Goal: Task Accomplishment & Management: Use online tool/utility

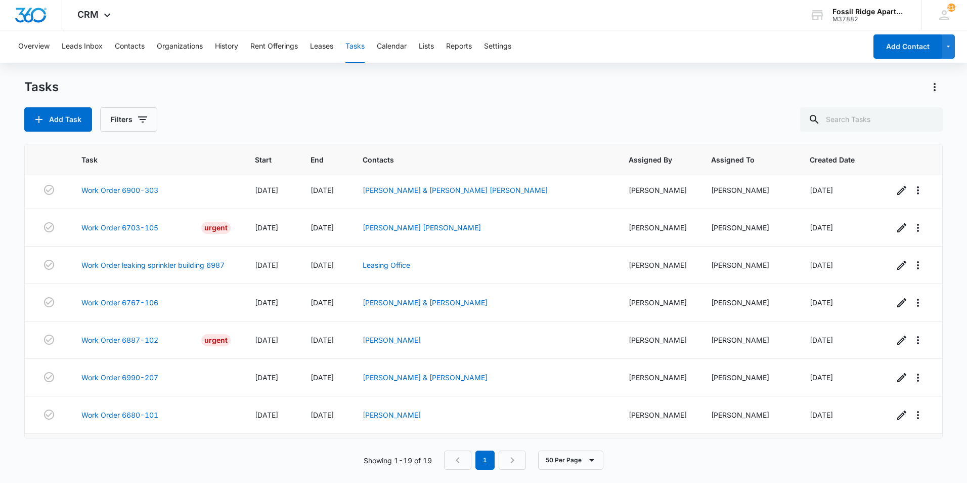
scroll to position [453, 0]
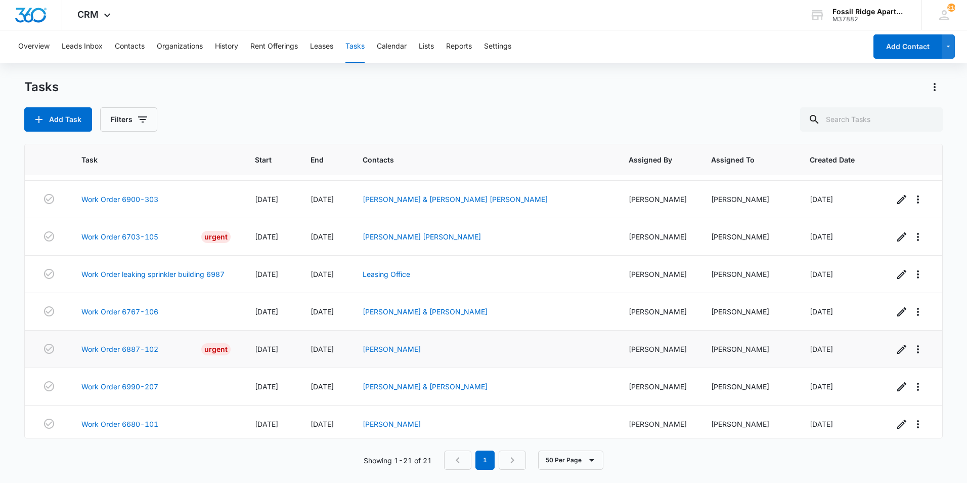
scroll to position [528, 0]
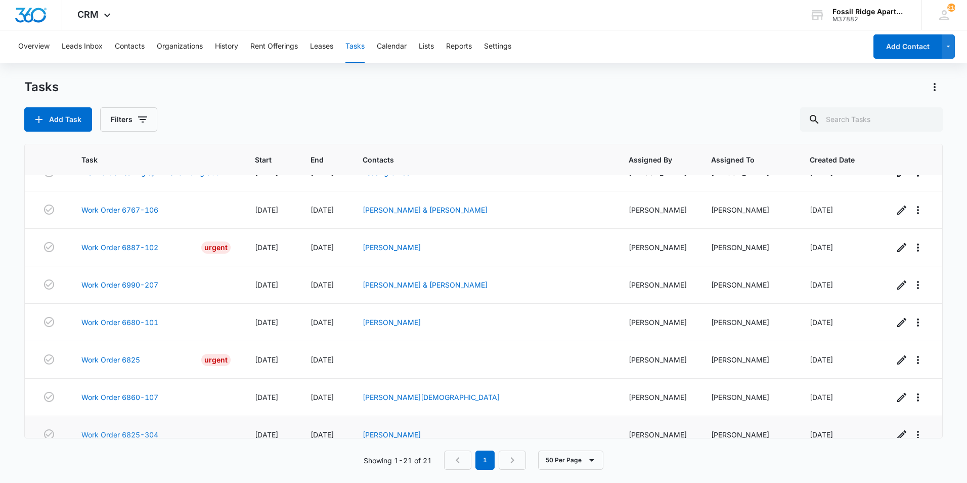
click at [129, 429] on link "Work Order 6825-304" at bounding box center [119, 434] width 77 height 11
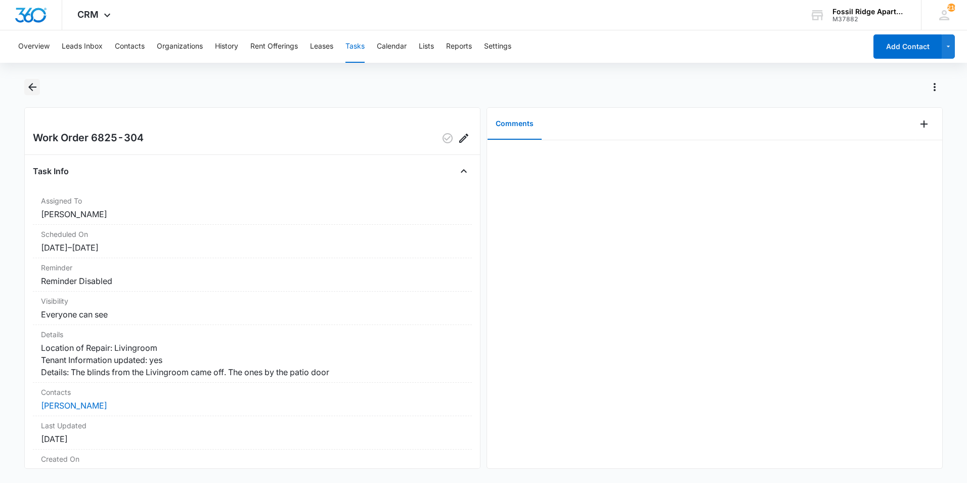
click at [33, 87] on icon "Back" at bounding box center [32, 87] width 8 height 8
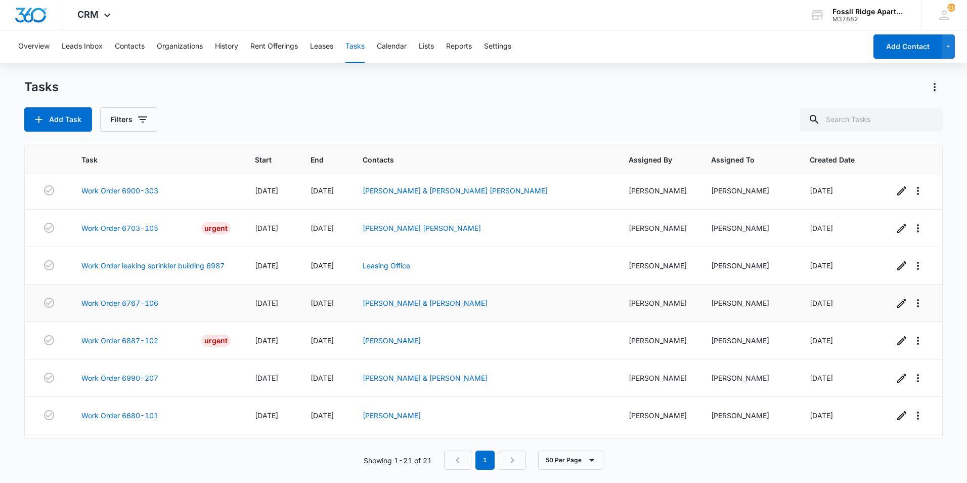
scroll to position [528, 0]
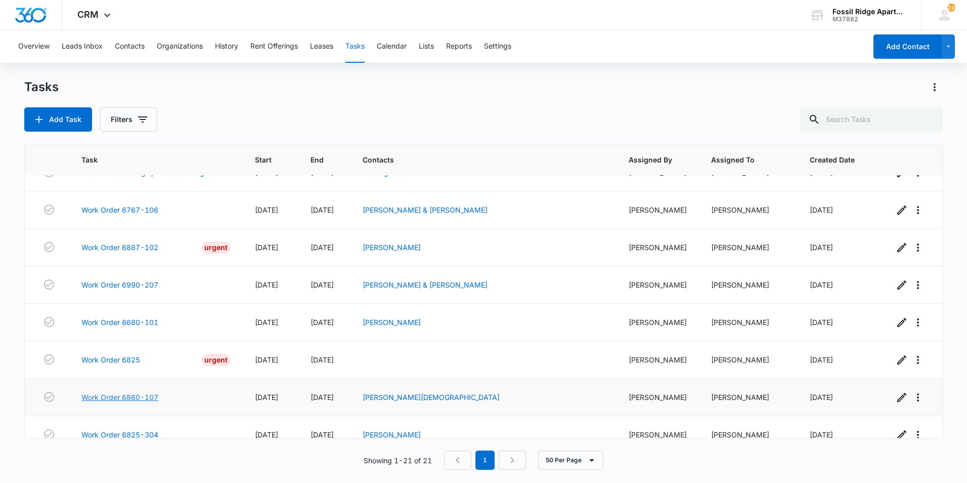
click at [124, 392] on link "Work Order 6860-107" at bounding box center [119, 397] width 77 height 11
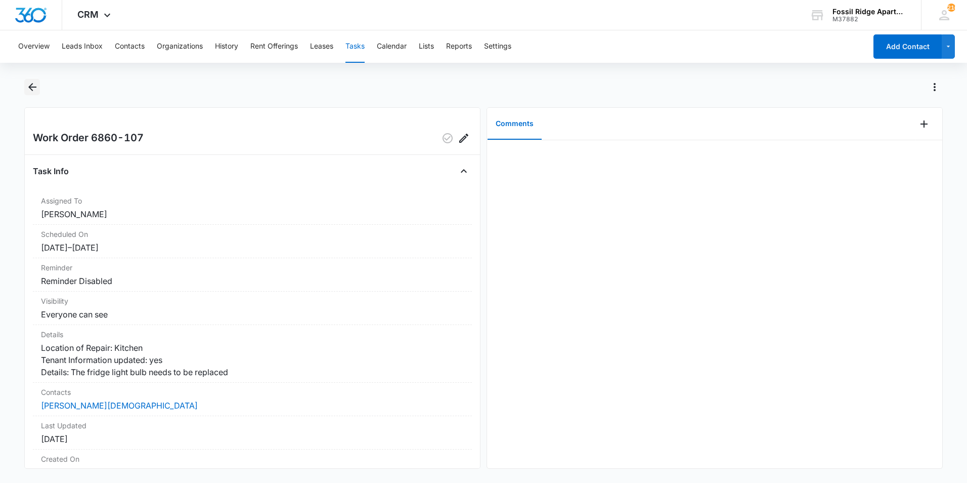
click at [31, 88] on icon "Back" at bounding box center [32, 87] width 8 height 8
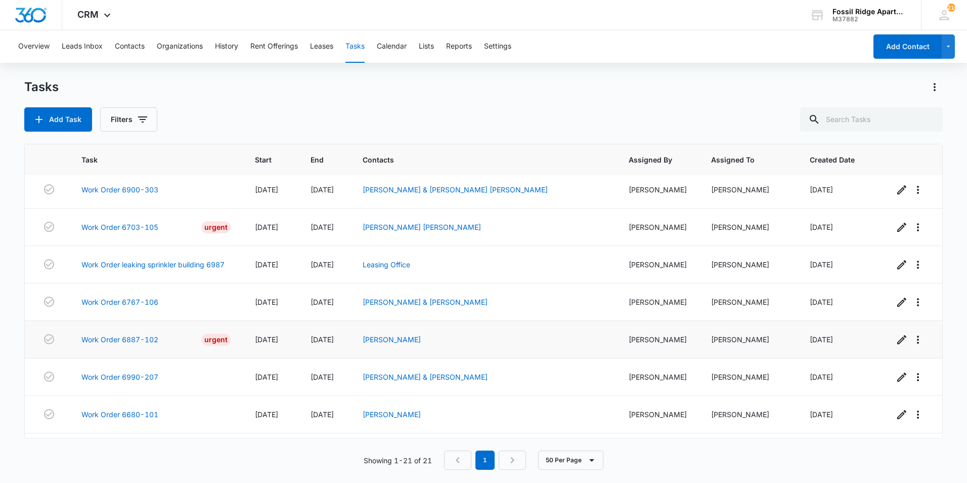
scroll to position [528, 0]
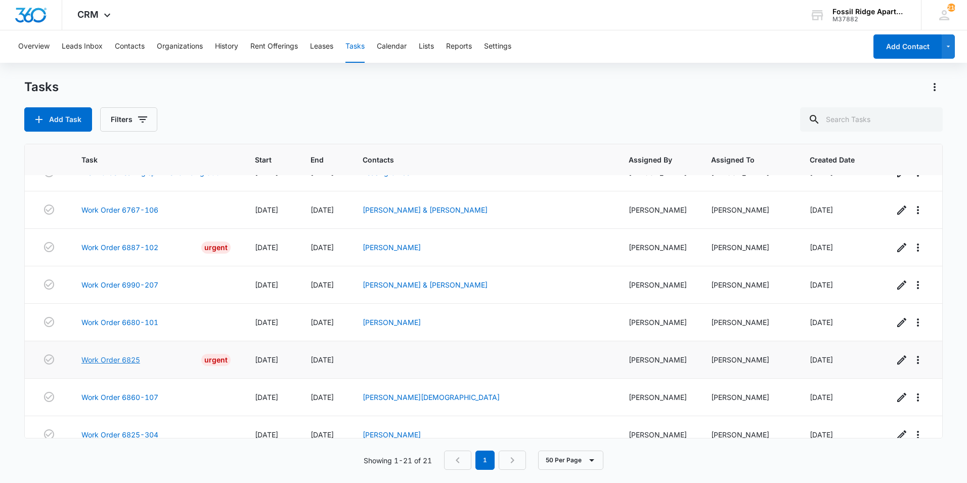
click at [131, 354] on link "Work Order 6825" at bounding box center [110, 359] width 59 height 11
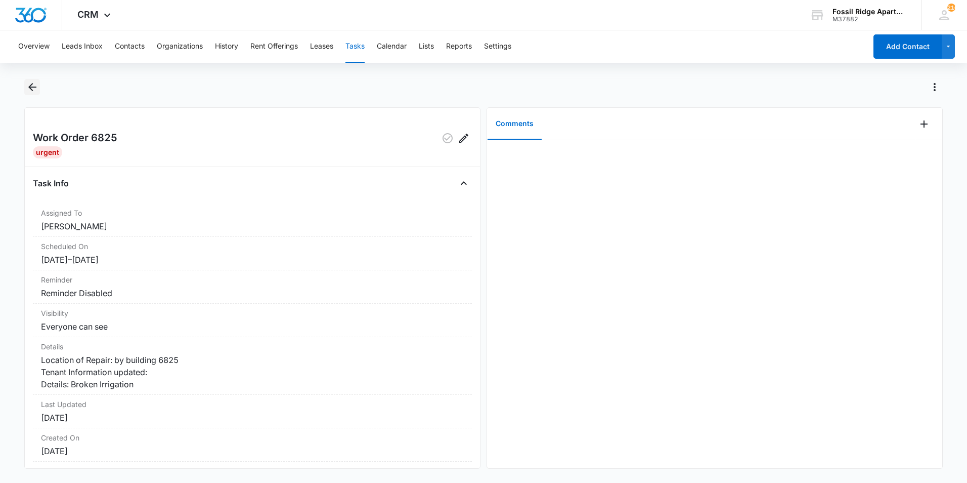
click at [32, 84] on icon "Back" at bounding box center [32, 87] width 12 height 12
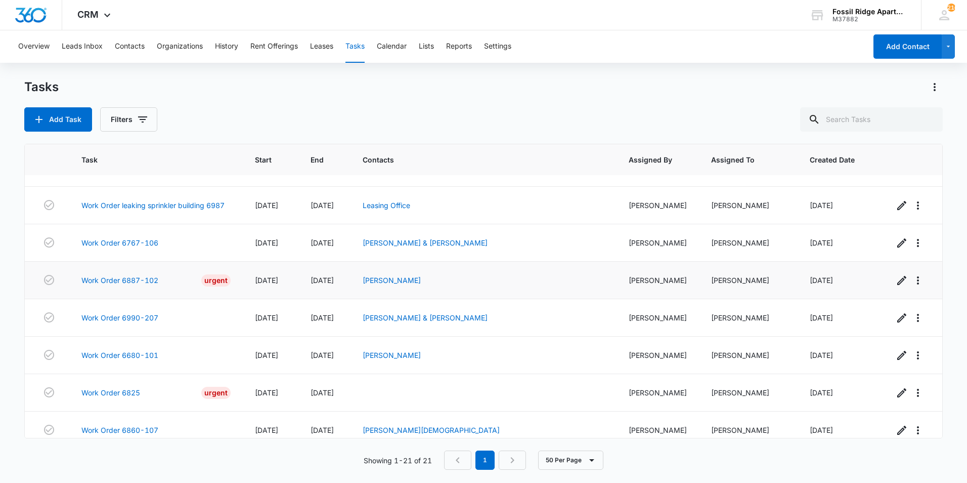
scroll to position [478, 0]
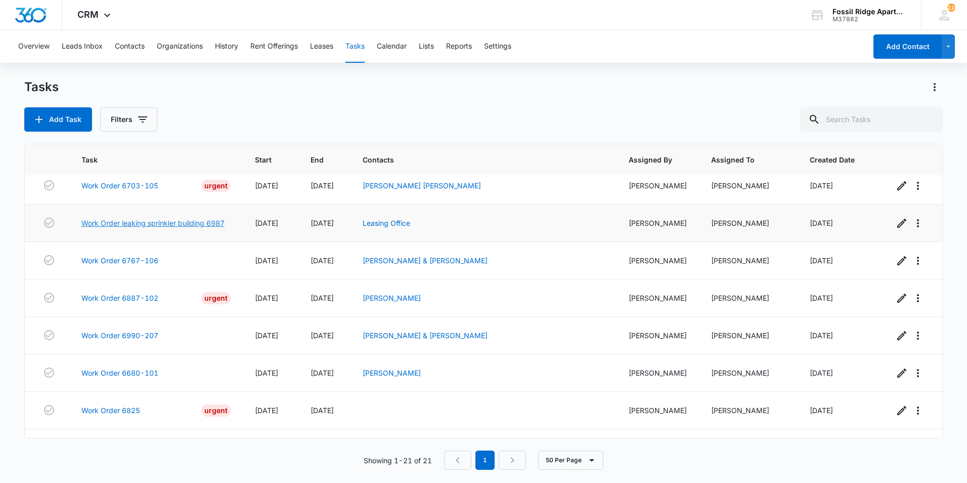
click at [159, 218] on link "Work Order leaking sprinkler building 6987" at bounding box center [152, 223] width 143 height 11
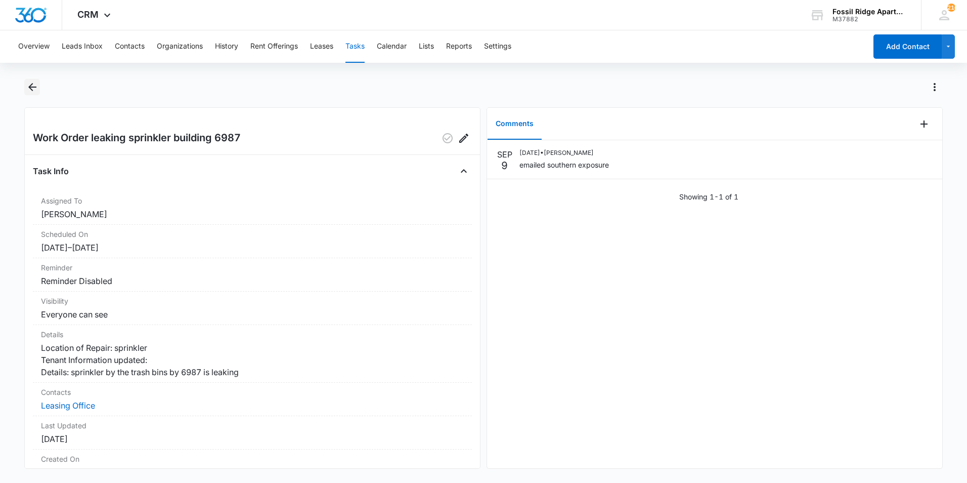
click at [34, 86] on icon "Back" at bounding box center [32, 87] width 12 height 12
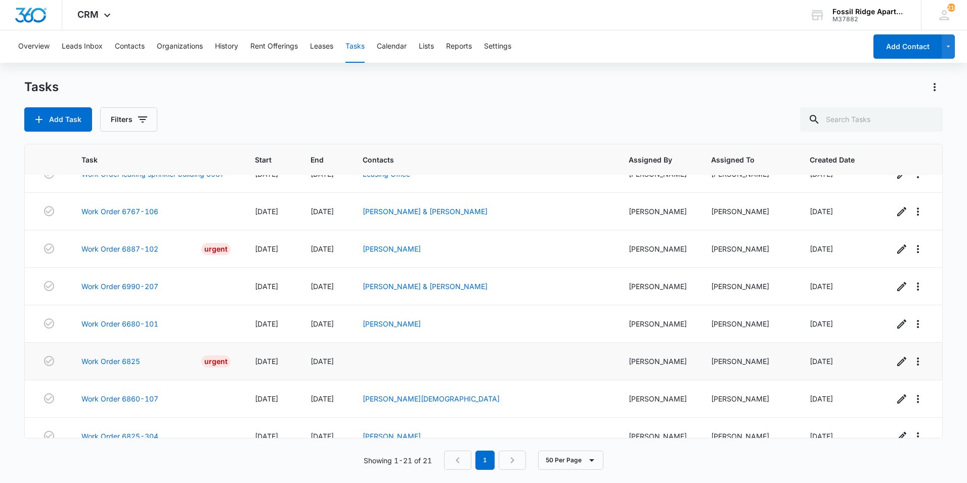
scroll to position [528, 0]
click at [127, 354] on link "Work Order 6825" at bounding box center [110, 359] width 59 height 11
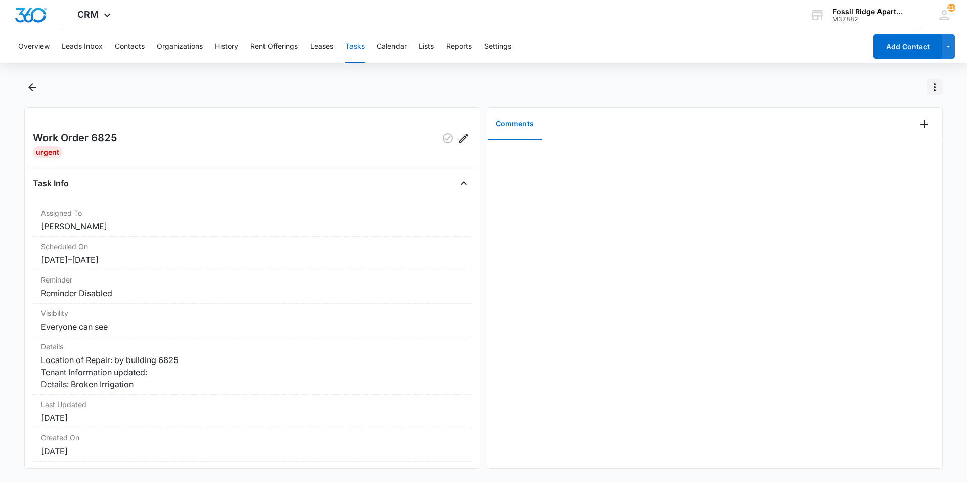
click at [930, 88] on icon "Actions" at bounding box center [935, 87] width 12 height 12
click at [32, 88] on icon "Back" at bounding box center [32, 87] width 12 height 12
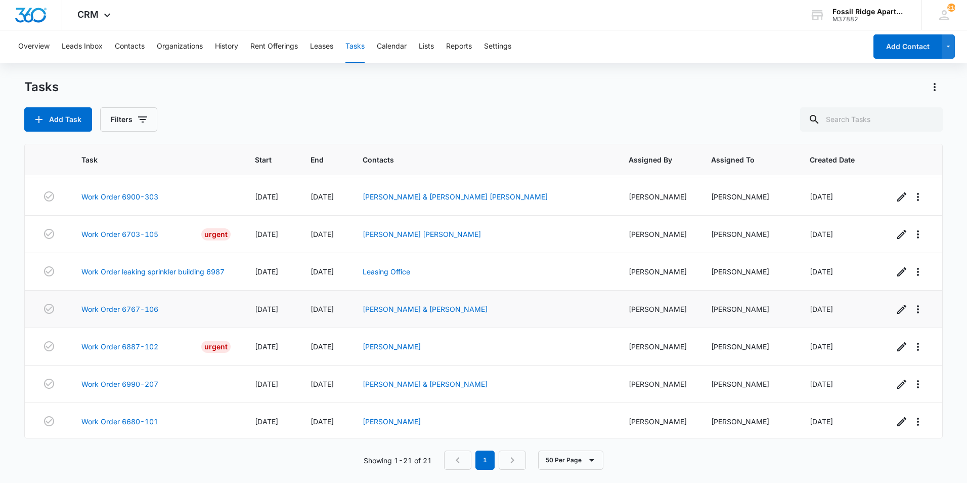
scroll to position [528, 0]
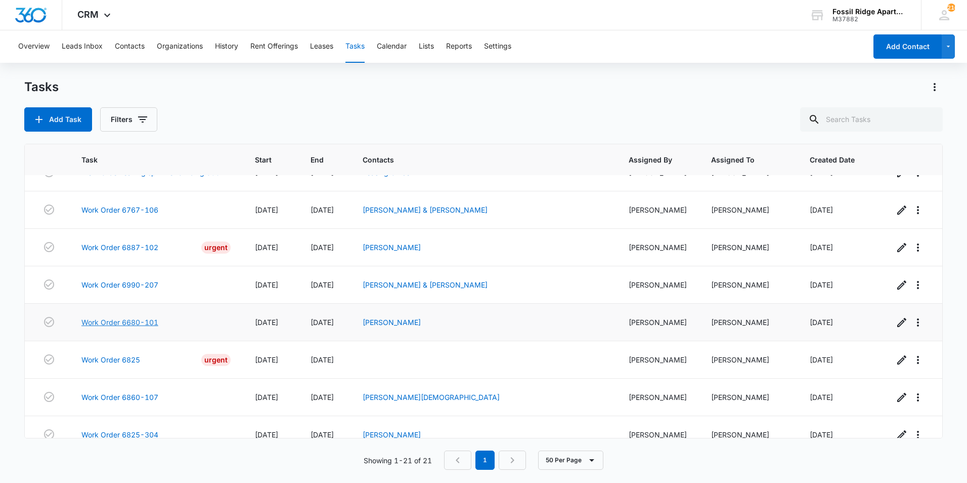
click at [141, 317] on link "Work Order 6680-101" at bounding box center [119, 322] width 77 height 11
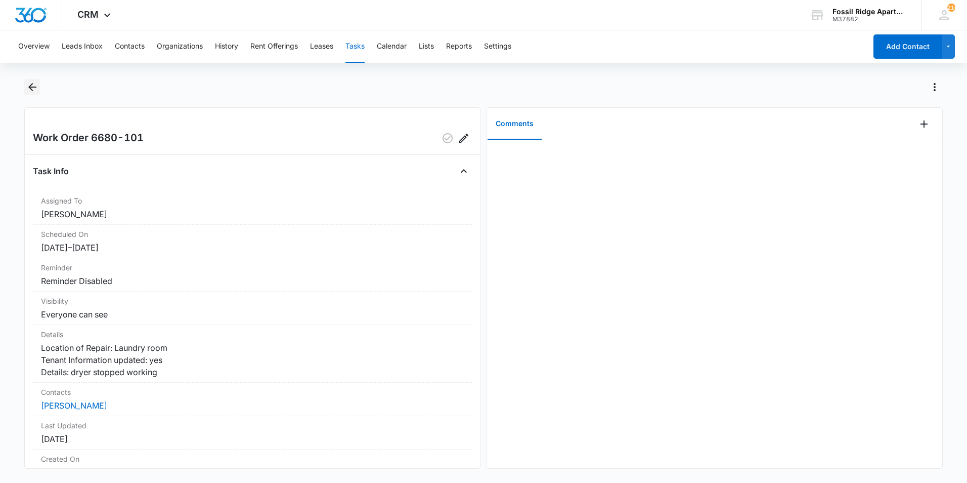
click at [32, 91] on icon "Back" at bounding box center [32, 87] width 12 height 12
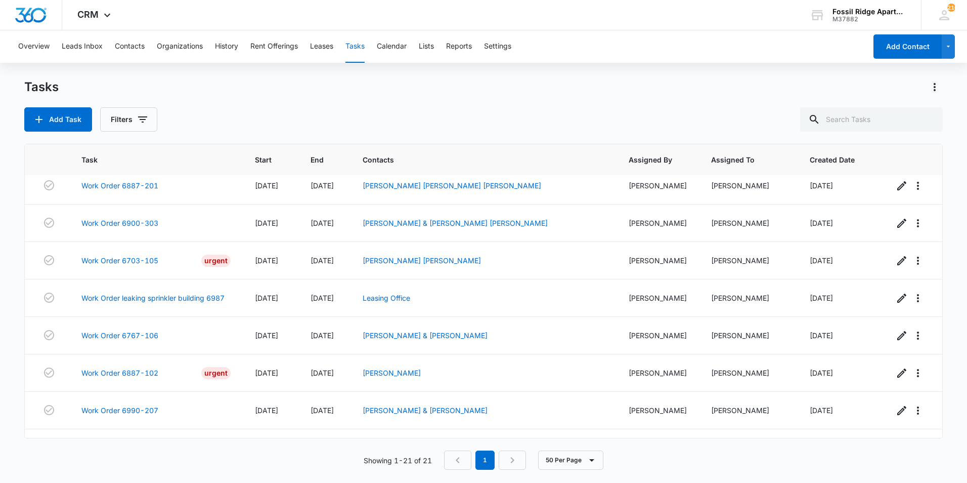
scroll to position [528, 0]
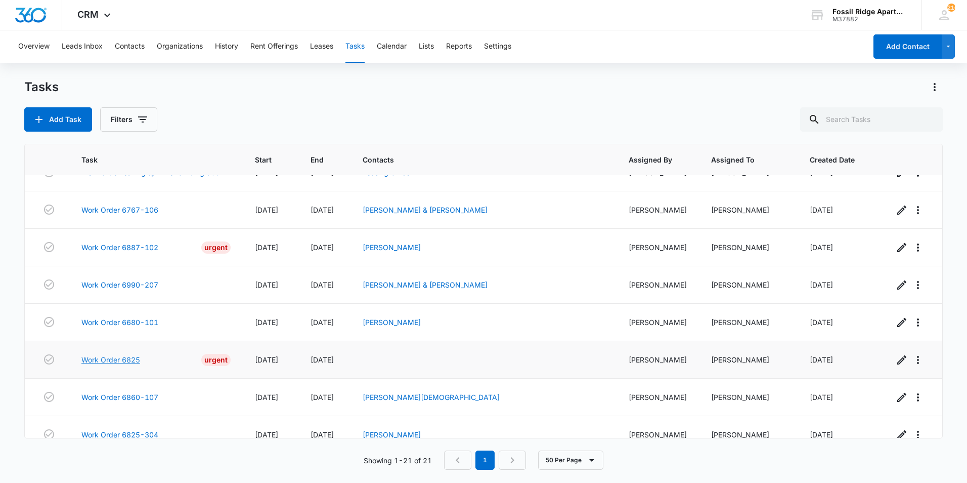
click at [123, 354] on link "Work Order 6825" at bounding box center [110, 359] width 59 height 11
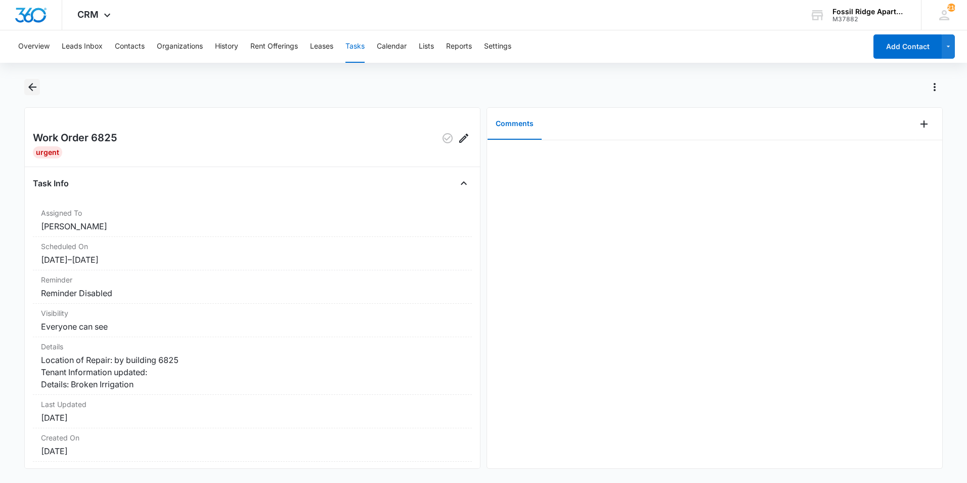
click at [30, 87] on icon "Back" at bounding box center [32, 87] width 8 height 8
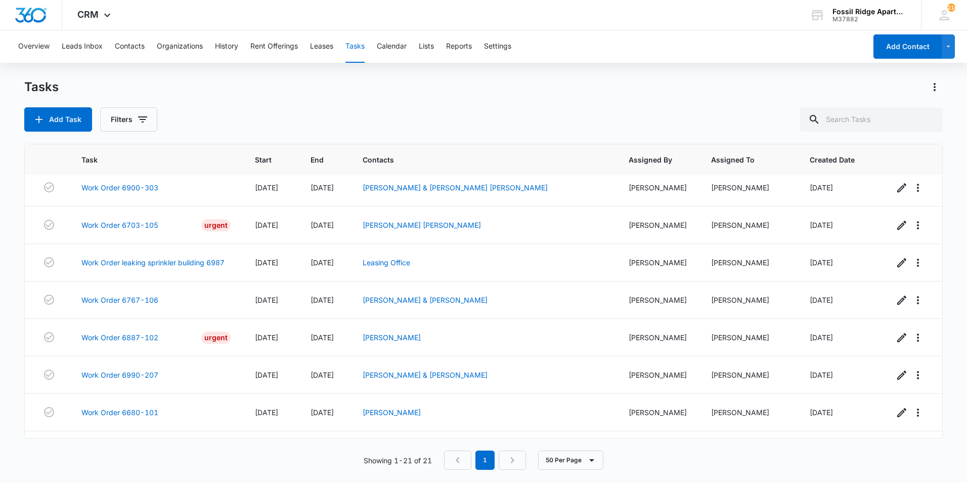
scroll to position [528, 0]
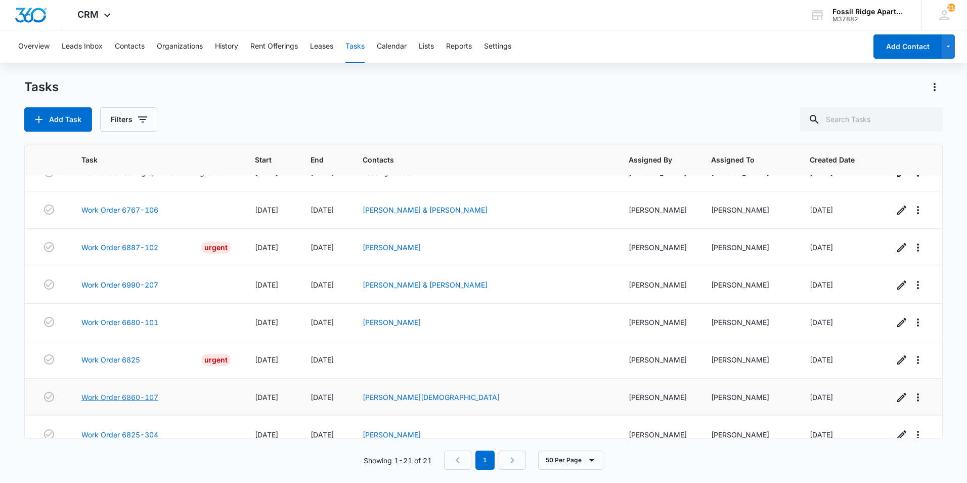
click at [129, 392] on link "Work Order 6860-107" at bounding box center [119, 397] width 77 height 11
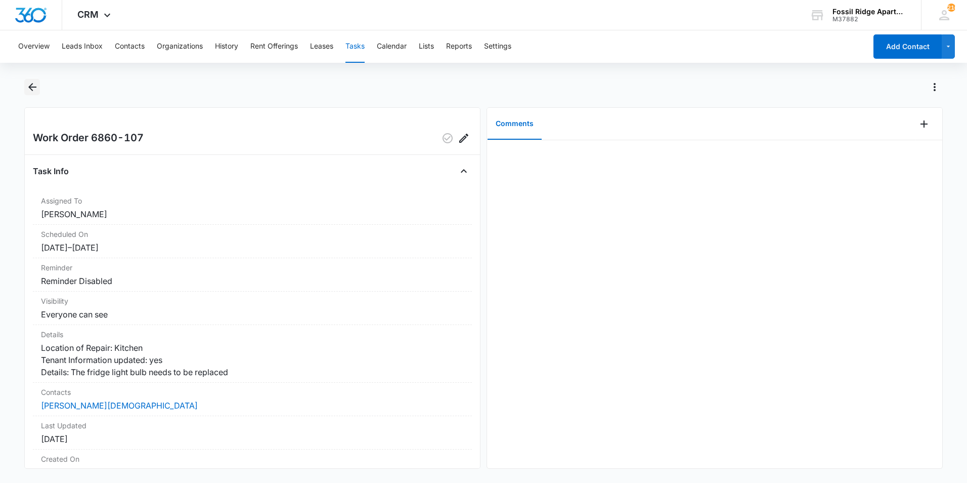
click at [27, 93] on icon "Back" at bounding box center [32, 87] width 12 height 12
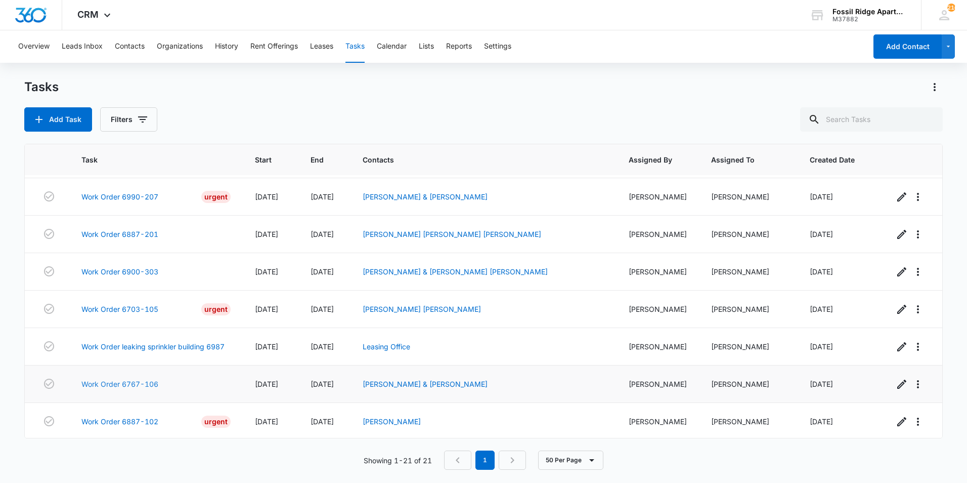
scroll to position [528, 0]
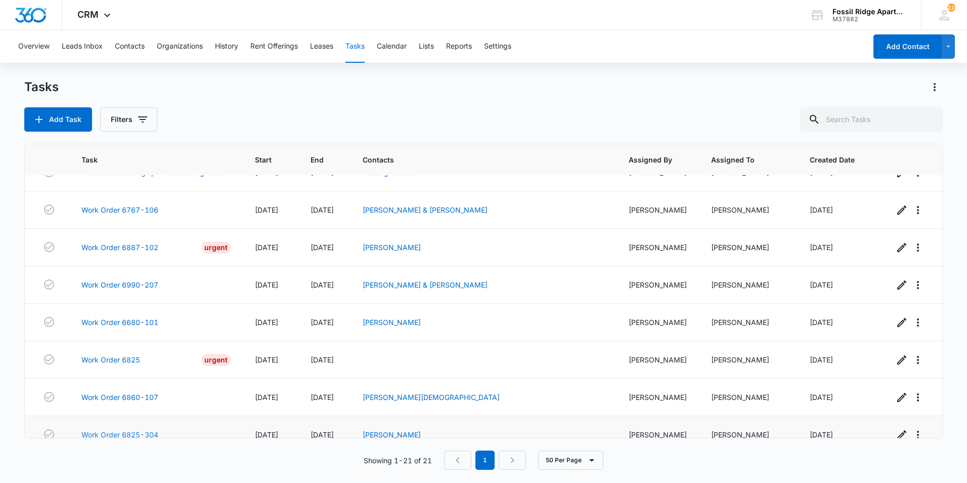
click at [121, 429] on link "Work Order 6825-304" at bounding box center [119, 434] width 77 height 11
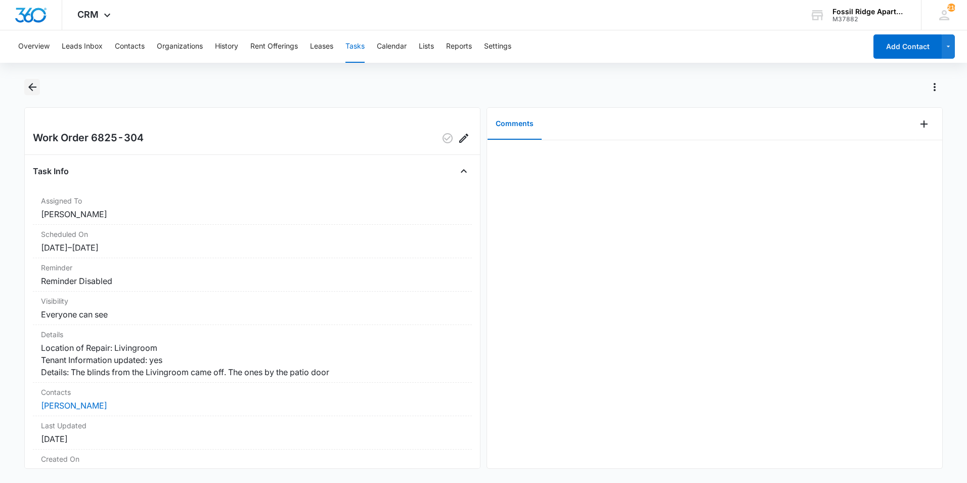
click at [36, 86] on icon "Back" at bounding box center [32, 87] width 12 height 12
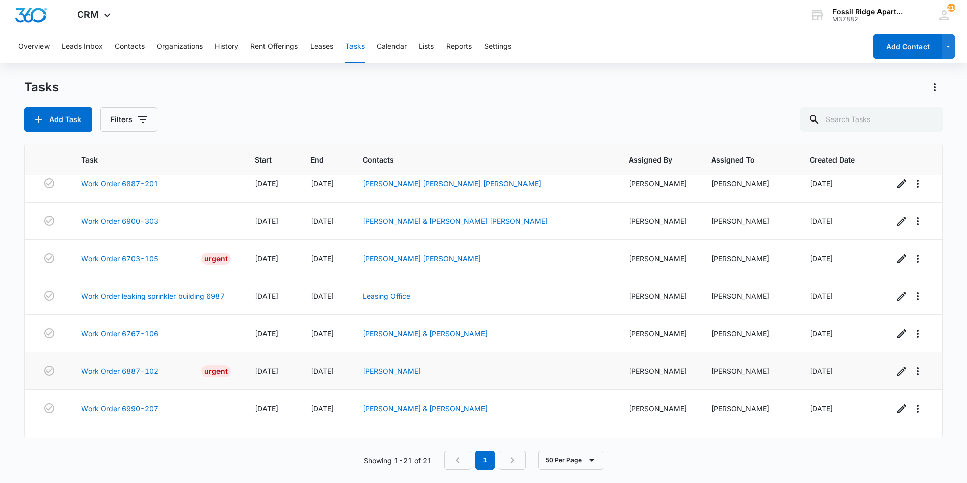
scroll to position [528, 0]
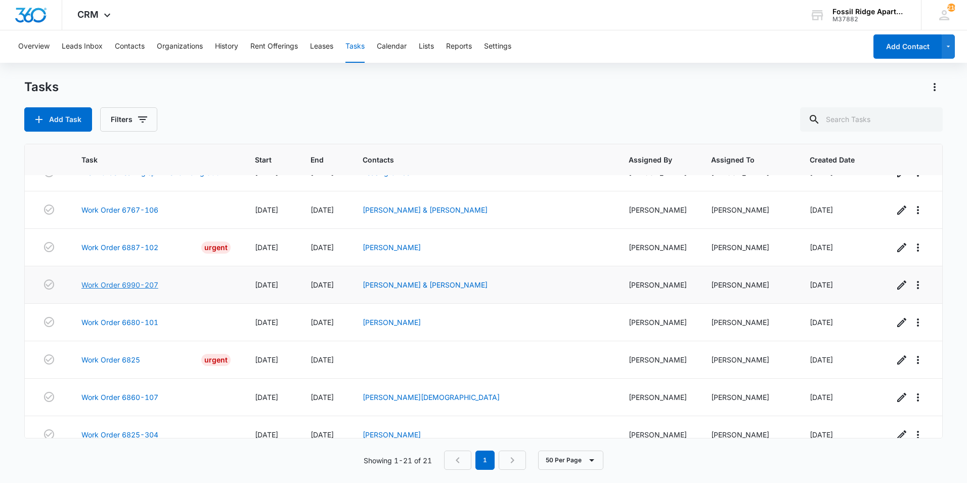
click at [138, 279] on link "Work Order 6990-207" at bounding box center [119, 284] width 77 height 11
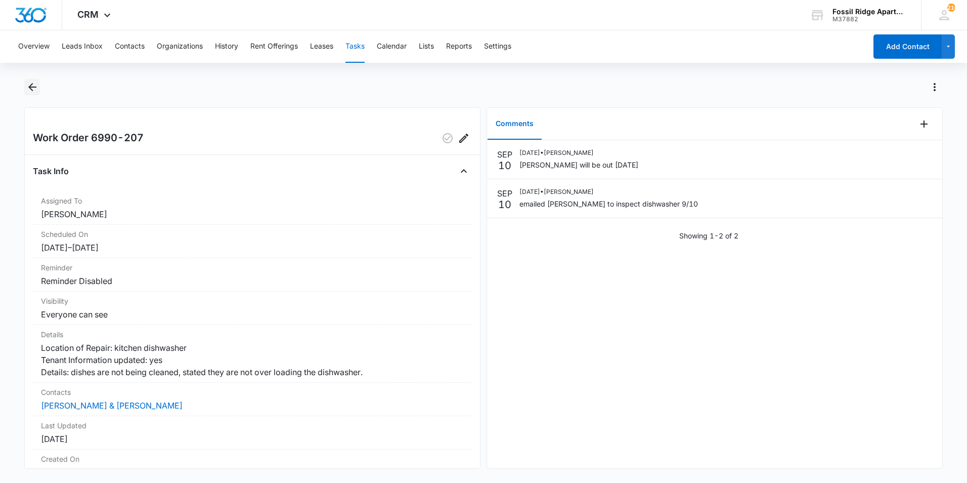
click at [31, 82] on icon "Back" at bounding box center [32, 87] width 12 height 12
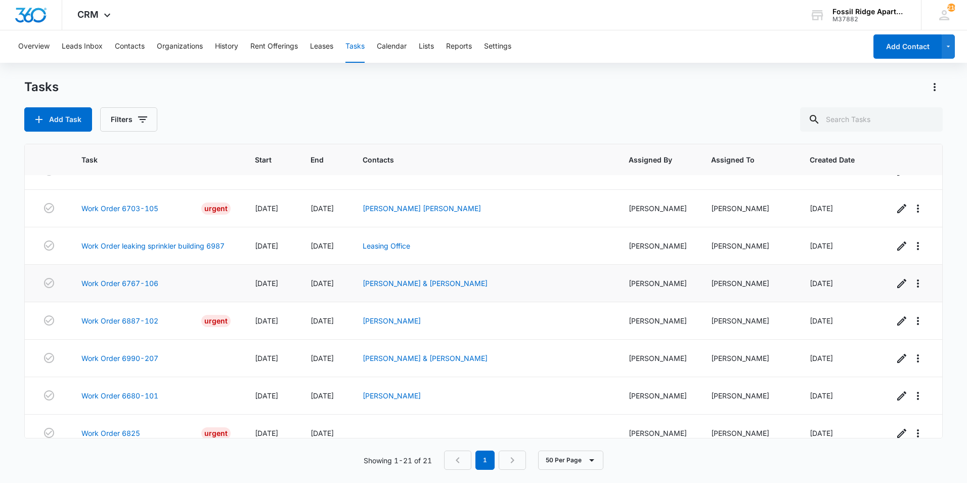
scroll to position [528, 0]
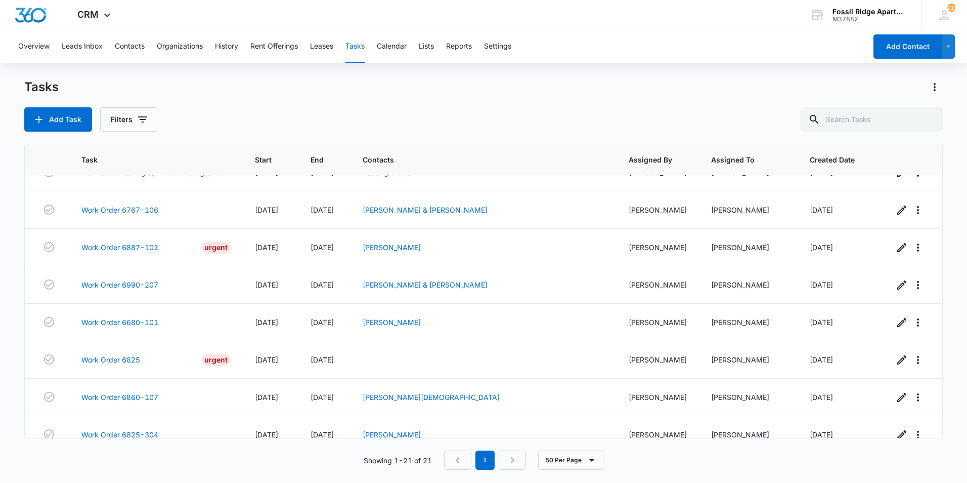
click at [599, 94] on div "Tasks" at bounding box center [483, 87] width 919 height 16
click at [837, 172] on th "Created Date" at bounding box center [840, 159] width 84 height 31
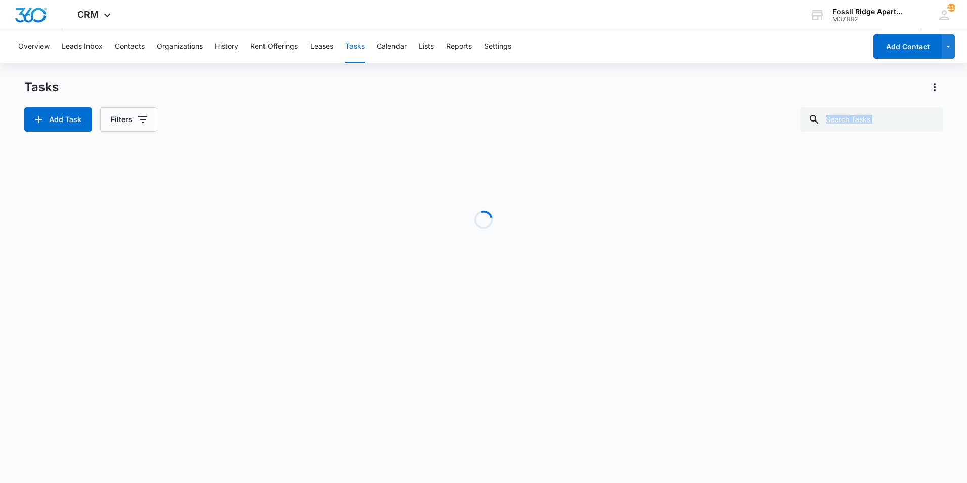
drag, startPoint x: 969, startPoint y: 177, endPoint x: 967, endPoint y: 318, distance: 141.7
click at [967, 318] on html "CRM Apps Websites Forms CRM Files Brand Settings Fossil Ridge Apartments M37882…" at bounding box center [483, 241] width 967 height 483
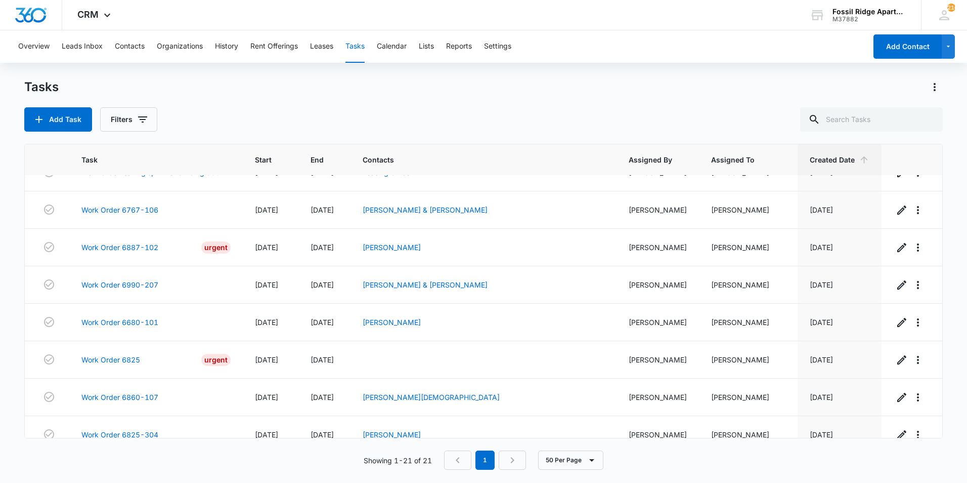
click at [219, 81] on div "Tasks" at bounding box center [483, 87] width 919 height 16
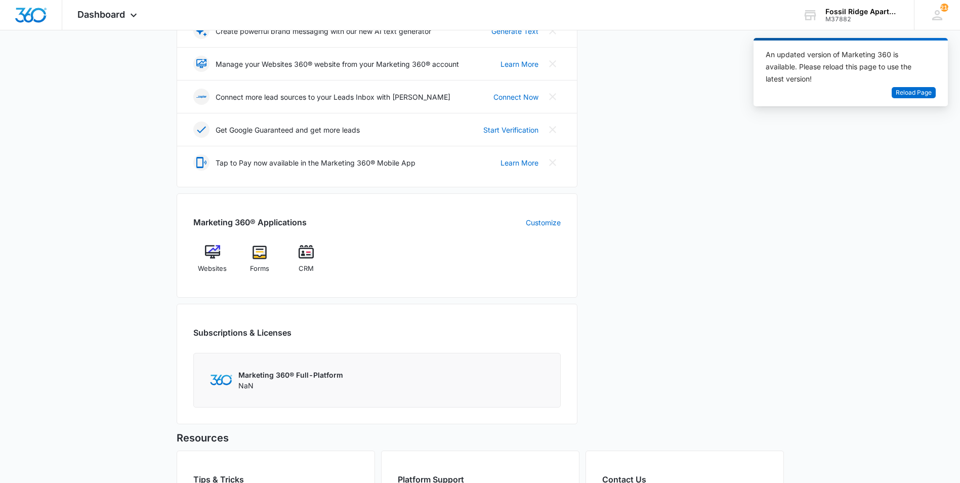
scroll to position [253, 0]
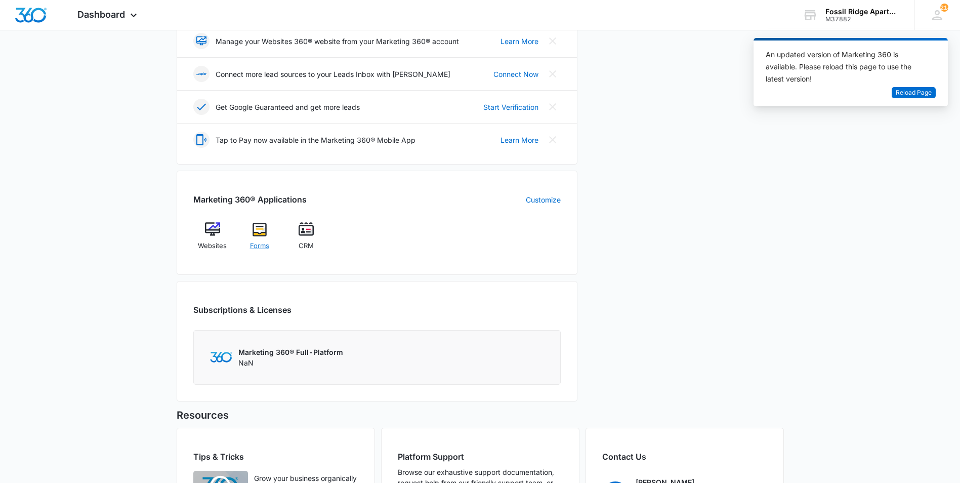
click at [259, 244] on span "Forms" at bounding box center [259, 246] width 19 height 10
